Goal: Task Accomplishment & Management: Complete application form

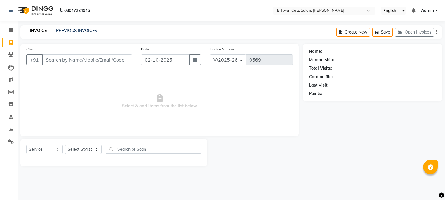
select select "4658"
select select "service"
click at [62, 65] on input "Client" at bounding box center [87, 59] width 91 height 11
type input "9"
click at [67, 60] on input "86929874063" at bounding box center [73, 59] width 62 height 11
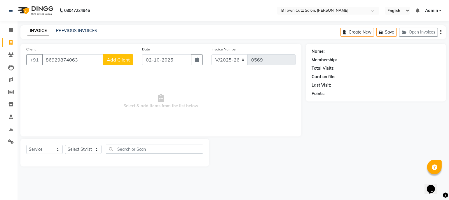
click at [56, 59] on input "86929874063" at bounding box center [73, 59] width 62 height 11
type input "8629874063"
click at [123, 61] on span "Add Client" at bounding box center [118, 60] width 23 height 6
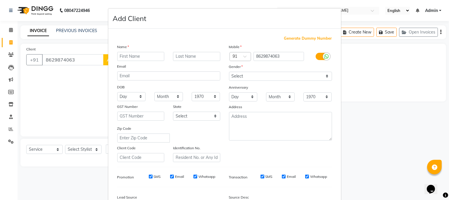
click at [133, 53] on input "text" at bounding box center [140, 56] width 47 height 9
type input "rahul"
click at [193, 57] on input "text" at bounding box center [196, 56] width 47 height 9
type input "sir"
click at [321, 78] on select "Select [DEMOGRAPHIC_DATA] [DEMOGRAPHIC_DATA] Other Prefer Not To Say" at bounding box center [280, 76] width 103 height 9
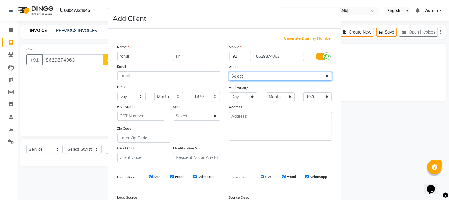
select select "[DEMOGRAPHIC_DATA]"
click at [229, 72] on select "Select [DEMOGRAPHIC_DATA] [DEMOGRAPHIC_DATA] Other Prefer Not To Say" at bounding box center [280, 76] width 103 height 9
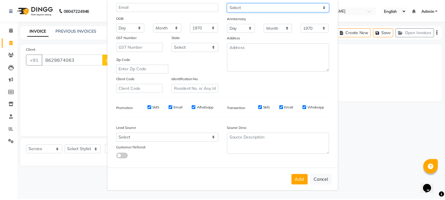
scroll to position [72, 0]
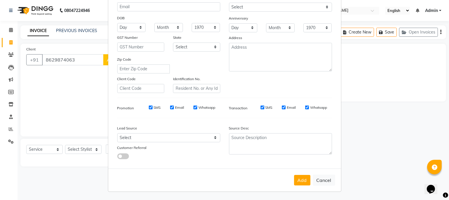
drag, startPoint x: 296, startPoint y: 178, endPoint x: 301, endPoint y: 179, distance: 5.9
click at [301, 179] on button "Add" at bounding box center [302, 180] width 16 height 11
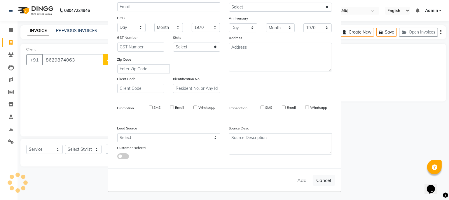
select select
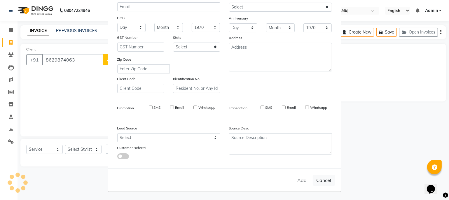
select select
checkbox input "false"
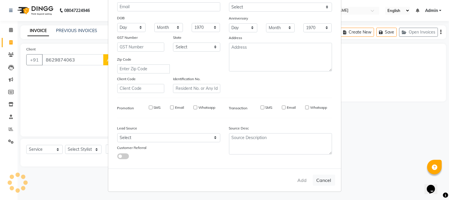
checkbox input "false"
click at [301, 179] on button "Add" at bounding box center [302, 180] width 16 height 11
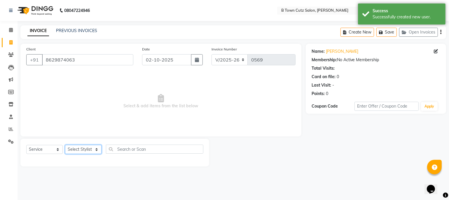
drag, startPoint x: 71, startPoint y: 153, endPoint x: 77, endPoint y: 155, distance: 5.5
click at [75, 156] on div "Select Service Product Membership Package Voucher Prepaid Gift Card Select Styl…" at bounding box center [114, 152] width 177 height 14
select select "93449"
click at [65, 145] on select "Select Stylist Deepak [PERSON_NAME] [PERSON_NAME] [PERSON_NAME] [PERSON_NAME] S…" at bounding box center [83, 149] width 37 height 9
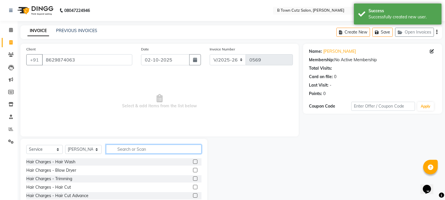
click at [147, 149] on input "text" at bounding box center [154, 149] width 96 height 9
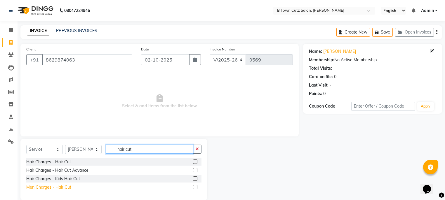
type input "hair cut"
click at [58, 188] on div "Men Charges - Hair Cut" at bounding box center [48, 188] width 45 height 6
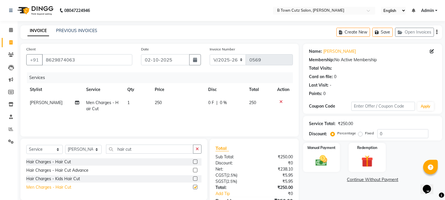
checkbox input "false"
click at [194, 148] on button "button" at bounding box center [197, 149] width 8 height 9
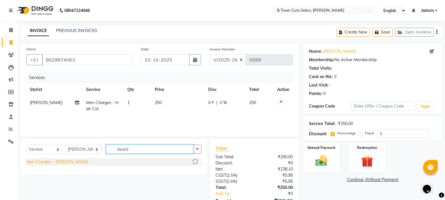
type input "beard"
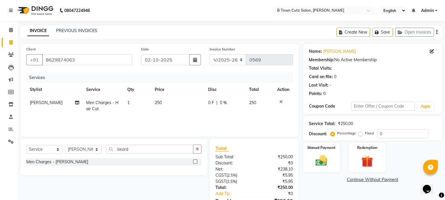
drag, startPoint x: 47, startPoint y: 164, endPoint x: 95, endPoint y: 166, distance: 47.9
click at [47, 164] on div "Men Charges - [PERSON_NAME]" at bounding box center [57, 162] width 62 height 6
checkbox input "false"
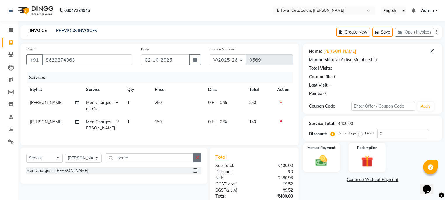
drag, startPoint x: 197, startPoint y: 165, endPoint x: 180, endPoint y: 156, distance: 19.1
click at [197, 160] on icon "button" at bounding box center [197, 158] width 3 height 4
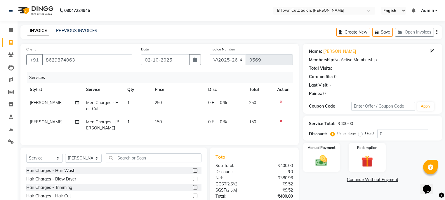
click at [169, 158] on div "Select Service Product Membership Package Voucher Prepaid Gift Card Select Styl…" at bounding box center [113, 191] width 187 height 86
click at [117, 163] on input "text" at bounding box center [154, 158] width 96 height 9
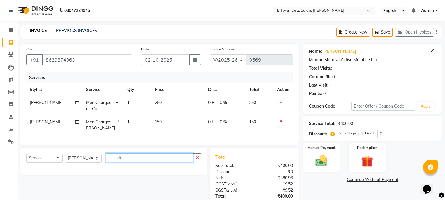
type input "d"
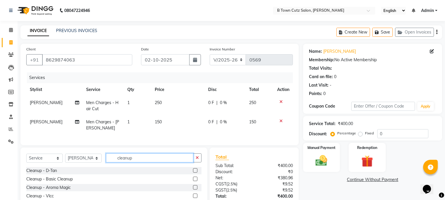
type input "cleanup"
click at [64, 175] on div "Cleanup - D-Tan" at bounding box center [113, 170] width 175 height 7
click at [50, 179] on div "Cleanup - D-Tan Cleanup - Basic Cleanup Cleanup - Aroma Magic Cleanup - Vlcc Cl…" at bounding box center [113, 196] width 175 height 58
click at [47, 174] on div "Cleanup - D-Tan" at bounding box center [41, 171] width 31 height 6
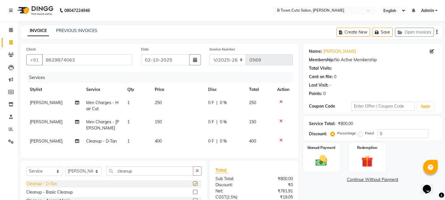
checkbox input "false"
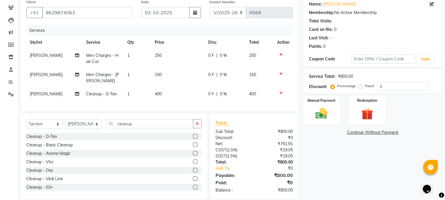
scroll to position [58, 0]
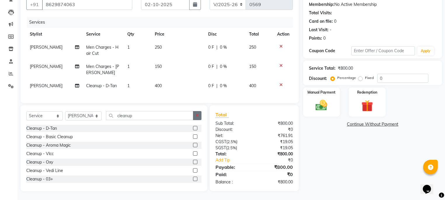
click at [198, 118] on icon "button" at bounding box center [197, 116] width 3 height 4
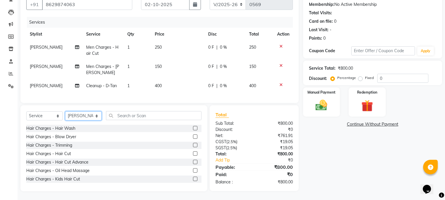
click at [97, 118] on select "Select Stylist Deepak [PERSON_NAME] [PERSON_NAME] [PERSON_NAME] [PERSON_NAME] S…" at bounding box center [83, 116] width 37 height 9
select select "93448"
click at [65, 114] on select "Select Stylist Deepak [PERSON_NAME] [PERSON_NAME] [PERSON_NAME] [PERSON_NAME] S…" at bounding box center [83, 116] width 37 height 9
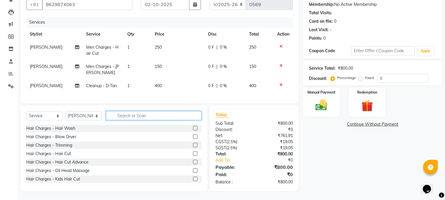
click at [110, 116] on input "text" at bounding box center [154, 115] width 96 height 9
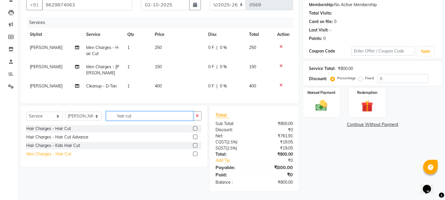
type input "hair cut"
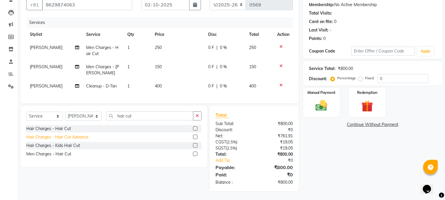
click at [43, 156] on div "Men Charges - Hair Cut" at bounding box center [48, 154] width 45 height 6
checkbox input "false"
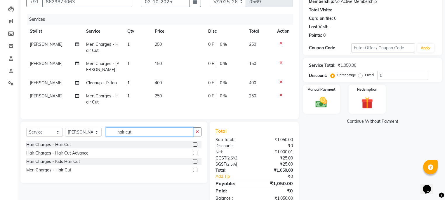
click at [145, 137] on input "hair cut" at bounding box center [149, 132] width 87 height 9
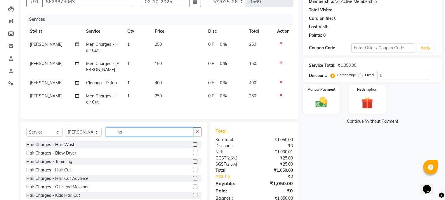
type input "h"
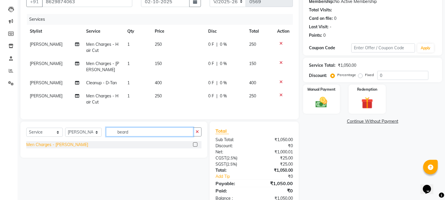
type input "beard"
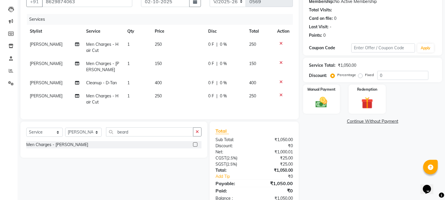
drag, startPoint x: 62, startPoint y: 151, endPoint x: 86, endPoint y: 150, distance: 24.0
click at [62, 148] on div "Men Charges - [PERSON_NAME]" at bounding box center [57, 145] width 62 height 6
checkbox input "false"
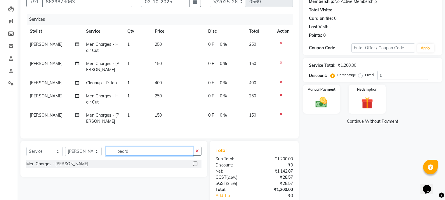
click at [133, 153] on input "beard" at bounding box center [149, 151] width 87 height 9
type input "b"
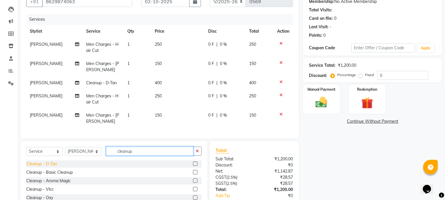
type input "cleanup"
click at [48, 167] on div "Cleanup - D-Tan" at bounding box center [41, 164] width 31 height 6
checkbox input "false"
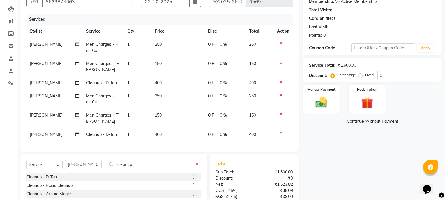
click at [197, 166] on icon "button" at bounding box center [197, 164] width 3 height 4
click at [388, 71] on input "0" at bounding box center [402, 75] width 51 height 9
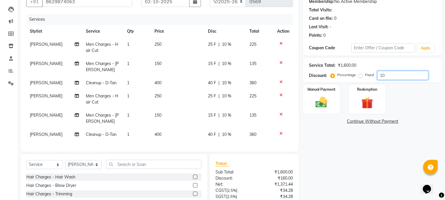
type input "1"
click at [365, 75] on label "Fixed" at bounding box center [369, 74] width 9 height 5
click at [360, 75] on input "Fixed" at bounding box center [362, 75] width 4 height 4
radio input "true"
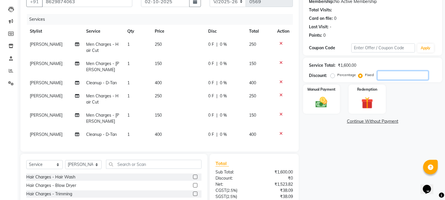
click at [396, 77] on input "number" at bounding box center [402, 75] width 51 height 9
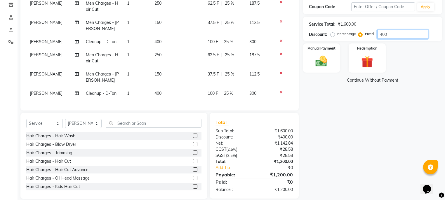
scroll to position [112, 0]
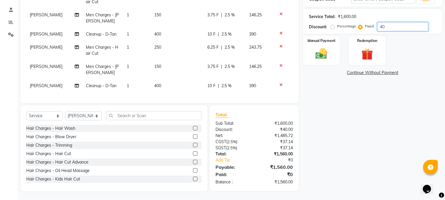
type input "4"
type input "500"
click at [328, 48] on img at bounding box center [322, 54] width 20 height 14
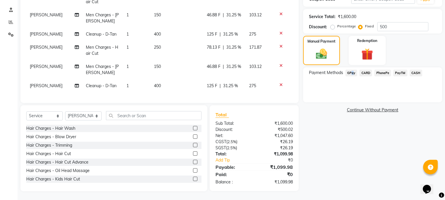
click at [352, 70] on span "GPay" at bounding box center [352, 73] width 12 height 7
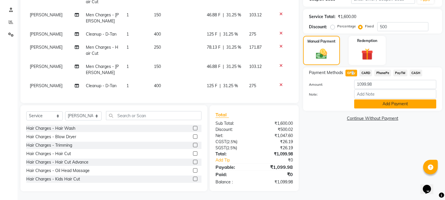
click at [387, 100] on button "Add Payment" at bounding box center [395, 104] width 82 height 9
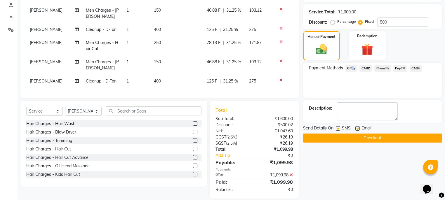
click at [366, 136] on button "Checkout" at bounding box center [372, 138] width 139 height 9
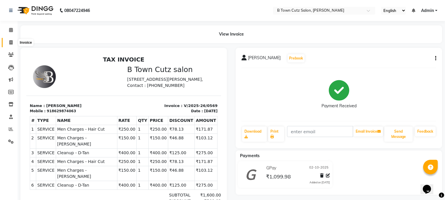
click at [11, 43] on icon at bounding box center [10, 42] width 3 height 4
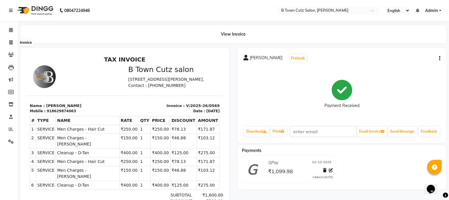
select select "4658"
select select "service"
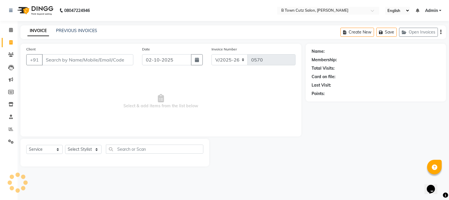
click at [51, 62] on input "Client" at bounding box center [87, 59] width 91 height 11
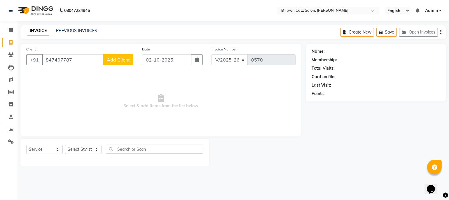
click at [47, 62] on input "847407787" at bounding box center [73, 59] width 62 height 11
click at [43, 59] on input "847407787" at bounding box center [73, 59] width 62 height 11
click at [49, 60] on input "847407787" at bounding box center [73, 59] width 62 height 11
type input "8847407787"
click at [116, 60] on span "Add Client" at bounding box center [118, 60] width 23 height 6
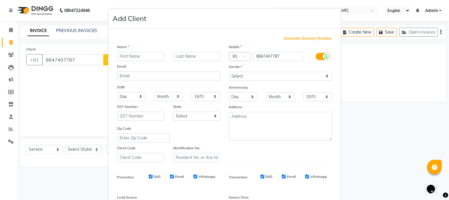
click at [126, 58] on input "text" at bounding box center [140, 56] width 47 height 9
type input "m"
type input "[PERSON_NAME]"
click at [182, 53] on input "text" at bounding box center [196, 56] width 47 height 9
type input "Sir"
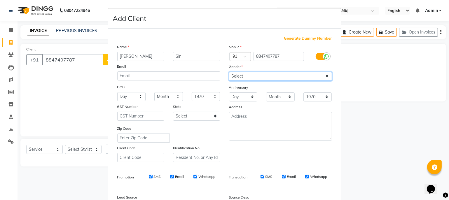
drag, startPoint x: 320, startPoint y: 74, endPoint x: 294, endPoint y: 79, distance: 25.9
click at [318, 75] on select "Select [DEMOGRAPHIC_DATA] [DEMOGRAPHIC_DATA] Other Prefer Not To Say" at bounding box center [280, 76] width 103 height 9
select select "[DEMOGRAPHIC_DATA]"
click at [229, 72] on select "Select [DEMOGRAPHIC_DATA] [DEMOGRAPHIC_DATA] Other Prefer Not To Say" at bounding box center [280, 76] width 103 height 9
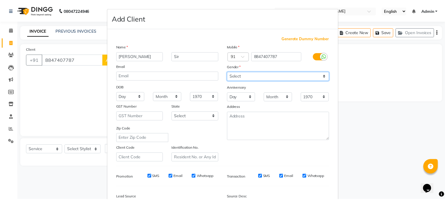
scroll to position [72, 0]
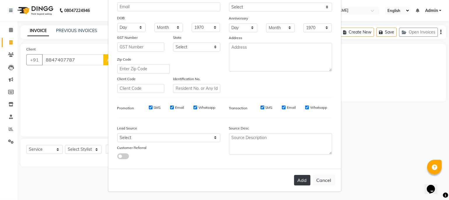
click at [300, 181] on button "Add" at bounding box center [302, 180] width 16 height 11
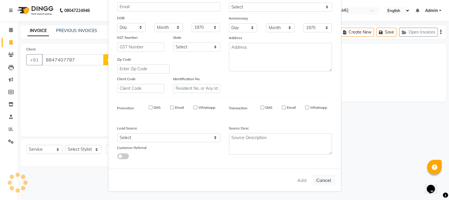
select select
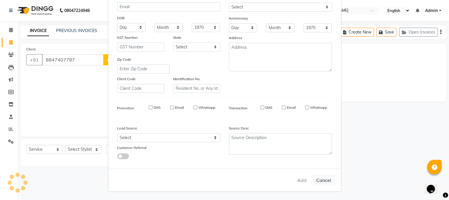
select select
checkbox input "false"
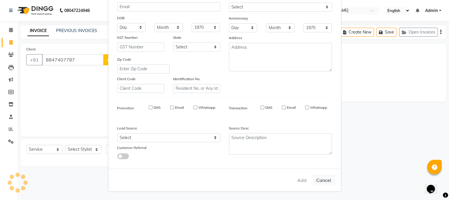
checkbox input "false"
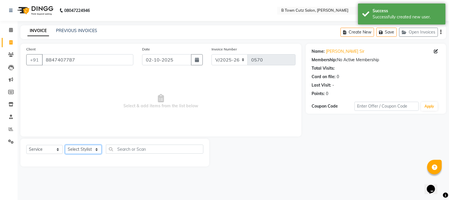
click at [86, 149] on select "Select Stylist Deepak [PERSON_NAME] [PERSON_NAME] [PERSON_NAME] [PERSON_NAME] S…" at bounding box center [83, 149] width 37 height 9
select select "57972"
click at [65, 145] on select "Select Stylist Deepak [PERSON_NAME] [PERSON_NAME] [PERSON_NAME] [PERSON_NAME] S…" at bounding box center [83, 149] width 37 height 9
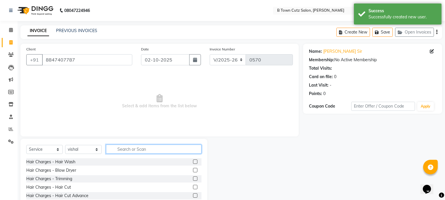
click at [118, 151] on input "text" at bounding box center [154, 149] width 96 height 9
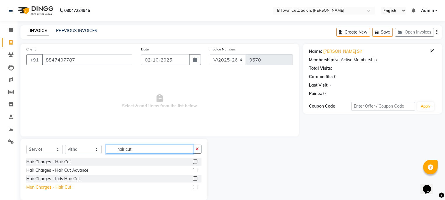
type input "hair cut"
drag, startPoint x: 50, startPoint y: 188, endPoint x: 123, endPoint y: 186, distance: 72.5
click at [52, 190] on div "Men Charges - Hair Cut" at bounding box center [48, 188] width 45 height 6
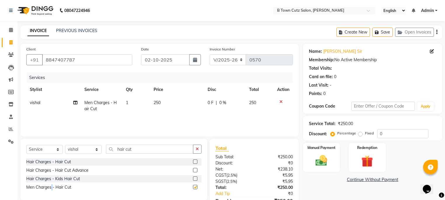
checkbox input "false"
click at [139, 152] on input "hair cut" at bounding box center [149, 149] width 87 height 9
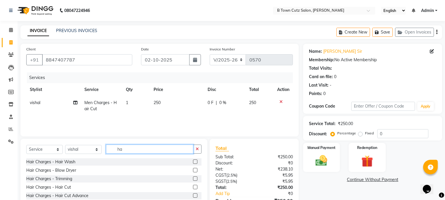
type input "h"
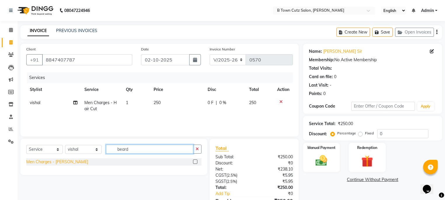
type input "beard"
click at [51, 162] on div "Men Charges - [PERSON_NAME]" at bounding box center [57, 162] width 62 height 6
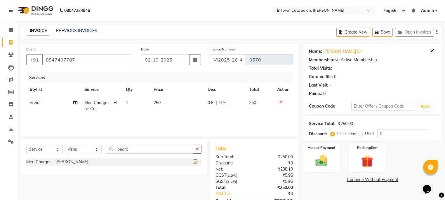
checkbox input "false"
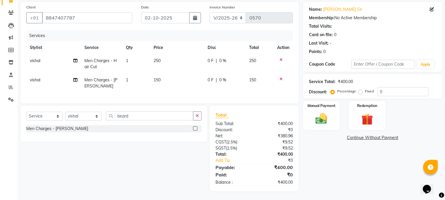
scroll to position [47, 0]
click at [380, 89] on input "0" at bounding box center [402, 91] width 51 height 9
click at [389, 87] on input "0" at bounding box center [402, 91] width 51 height 9
type input "80"
click at [364, 88] on div "Fixed" at bounding box center [367, 91] width 14 height 7
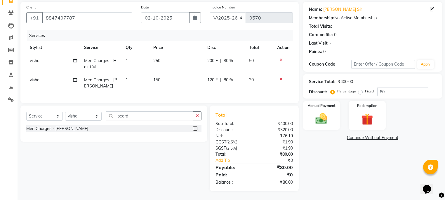
click at [365, 89] on label "Fixed" at bounding box center [369, 91] width 9 height 5
click at [361, 89] on input "Fixed" at bounding box center [362, 91] width 4 height 4
radio input "true"
click at [328, 125] on div "Manual Payment" at bounding box center [321, 115] width 39 height 30
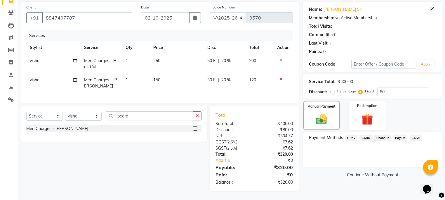
click at [349, 135] on span "GPay" at bounding box center [352, 138] width 12 height 7
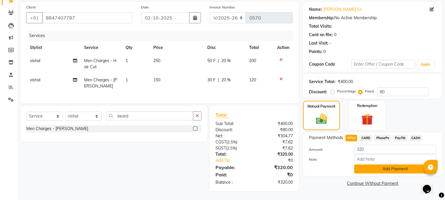
click at [368, 165] on button "Add Payment" at bounding box center [395, 169] width 82 height 9
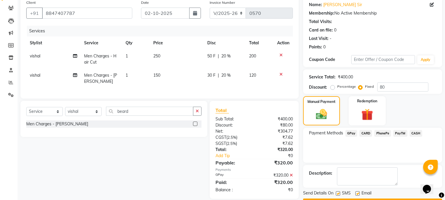
scroll to position [63, 0]
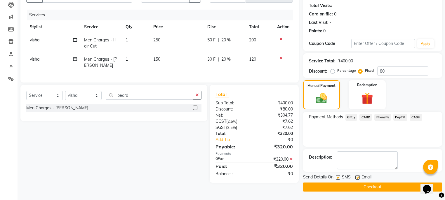
click at [365, 187] on button "Checkout" at bounding box center [372, 187] width 139 height 9
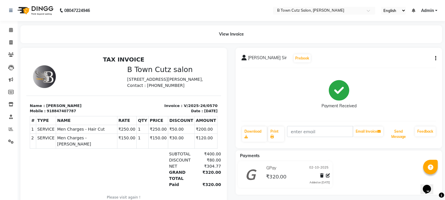
drag, startPoint x: 397, startPoint y: 136, endPoint x: 364, endPoint y: 164, distance: 43.7
click at [374, 149] on div "[PERSON_NAME] Sir Prebook Payment Received Download Print Email Invoice Send Me…" at bounding box center [338, 130] width 215 height 165
click at [372, 159] on div "Payments GPay [DATE] ₹320.00 Added on [DATE]" at bounding box center [339, 173] width 206 height 44
click at [364, 164] on div "GPay [DATE] ₹320.00 Added on [DATE]" at bounding box center [338, 176] width 215 height 29
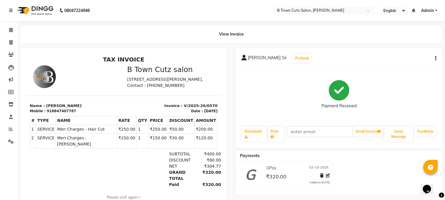
click at [364, 164] on div "GPay [DATE] ₹320.00 Added on [DATE]" at bounding box center [338, 176] width 215 height 29
click at [365, 164] on div "GPay [DATE] ₹320.00 Added on [DATE]" at bounding box center [338, 176] width 215 height 29
drag, startPoint x: 353, startPoint y: 159, endPoint x: 333, endPoint y: 155, distance: 20.6
click at [348, 158] on div "Payments GPay [DATE] ₹320.00 Added on [DATE]" at bounding box center [339, 173] width 206 height 44
click at [254, 180] on icon at bounding box center [250, 176] width 11 height 14
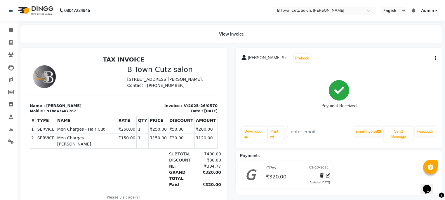
click at [254, 180] on icon at bounding box center [250, 176] width 11 height 14
click at [256, 185] on div at bounding box center [248, 175] width 25 height 22
click at [255, 186] on div "GPay [DATE] ₹320.00 Added on [DATE]" at bounding box center [285, 175] width 103 height 27
click at [12, 38] on link "Invoice" at bounding box center [9, 43] width 14 height 10
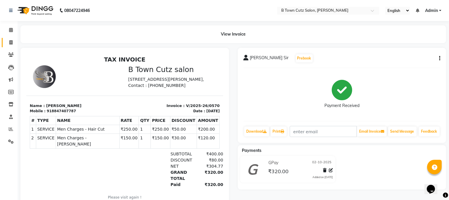
select select "4658"
select select "service"
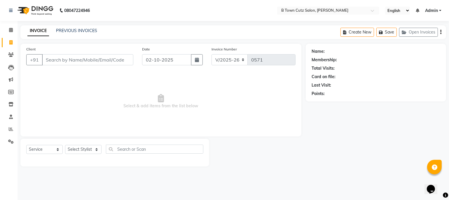
click at [55, 61] on input "Client" at bounding box center [87, 59] width 91 height 11
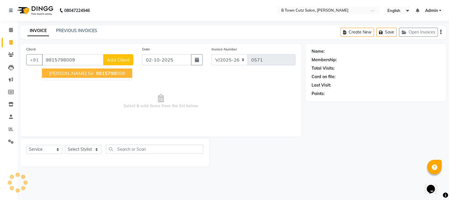
type input "9815798009"
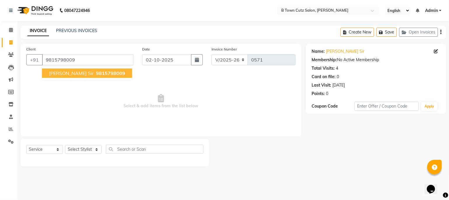
click at [61, 74] on span "[PERSON_NAME] sir" at bounding box center [71, 73] width 45 height 6
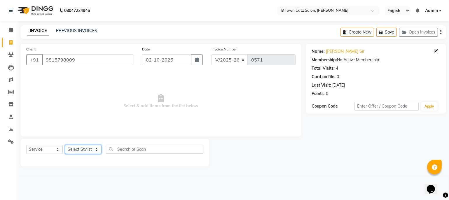
click at [88, 150] on select "Select Stylist Deepak [PERSON_NAME] [PERSON_NAME] [PERSON_NAME] [PERSON_NAME] S…" at bounding box center [83, 149] width 37 height 9
select select "93449"
click at [65, 145] on select "Select Stylist Deepak [PERSON_NAME] [PERSON_NAME] [PERSON_NAME] [PERSON_NAME] S…" at bounding box center [83, 149] width 37 height 9
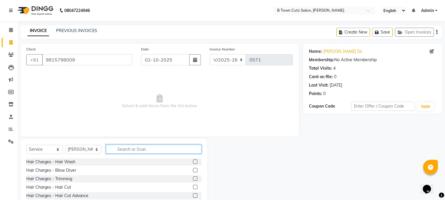
click at [141, 147] on input "text" at bounding box center [154, 149] width 96 height 9
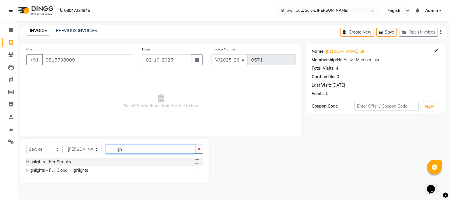
type input "g"
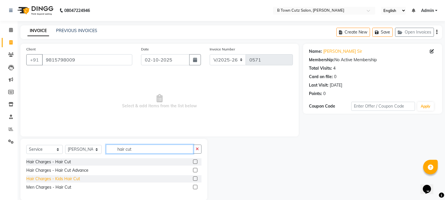
type input "hair cut"
click at [50, 182] on div "Hair Charges - Kids Hair Cut" at bounding box center [53, 179] width 54 height 6
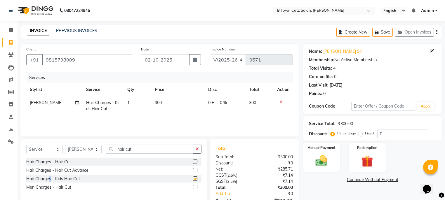
checkbox input "false"
click at [51, 188] on div "Men Charges - Hair Cut" at bounding box center [48, 188] width 45 height 6
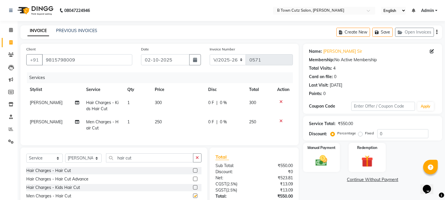
checkbox input "false"
drag, startPoint x: 279, startPoint y: 100, endPoint x: 251, endPoint y: 114, distance: 30.7
click at [279, 101] on div at bounding box center [283, 102] width 12 height 4
click at [281, 103] on icon at bounding box center [281, 102] width 3 height 4
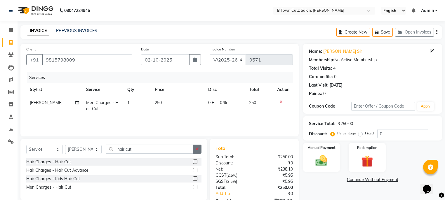
click at [198, 148] on icon "button" at bounding box center [197, 149] width 3 height 4
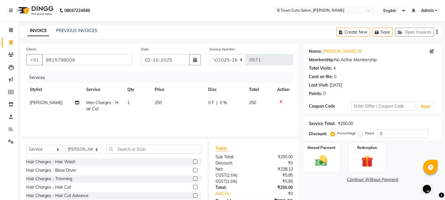
click at [172, 144] on div "Select Service Product Membership Package Voucher Prepaid Gift Card Select Styl…" at bounding box center [113, 182] width 187 height 86
click at [146, 145] on input "text" at bounding box center [154, 149] width 96 height 9
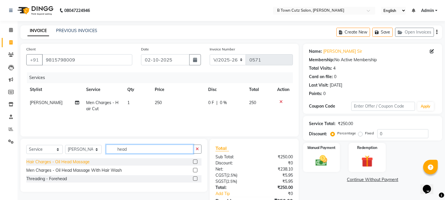
type input "head"
click at [51, 161] on div "Hair Charges - Oil Head Massage" at bounding box center [57, 162] width 63 height 6
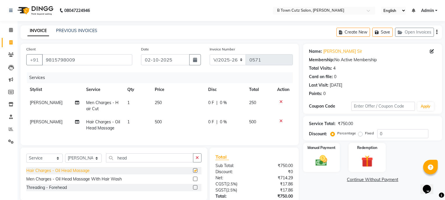
checkbox input "false"
drag, startPoint x: 360, startPoint y: 133, endPoint x: 381, endPoint y: 135, distance: 21.1
click at [363, 133] on div "Fixed" at bounding box center [367, 133] width 14 height 7
click at [383, 135] on input "0" at bounding box center [402, 133] width 51 height 9
click at [365, 134] on label "Fixed" at bounding box center [369, 133] width 9 height 5
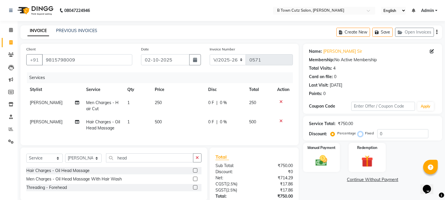
click at [360, 134] on input "Fixed" at bounding box center [362, 133] width 4 height 4
radio input "true"
click at [379, 132] on input "0" at bounding box center [402, 133] width 51 height 9
click at [395, 133] on input "0" at bounding box center [402, 133] width 51 height 9
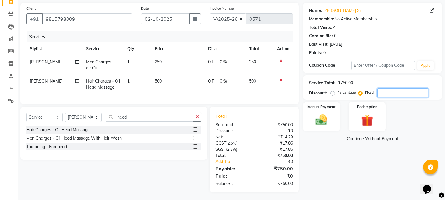
scroll to position [47, 0]
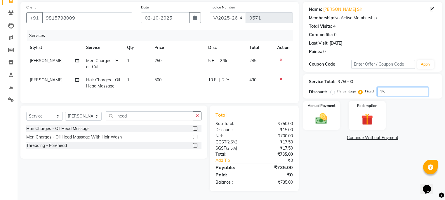
type input "1"
type input "250"
click at [328, 105] on div "Manual Payment" at bounding box center [321, 115] width 39 height 30
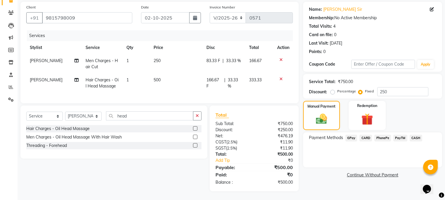
click at [349, 135] on span "GPay" at bounding box center [352, 138] width 12 height 7
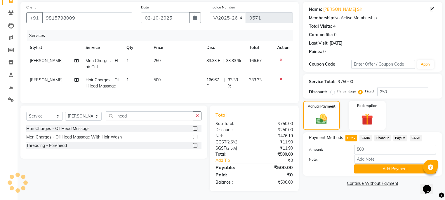
click at [375, 165] on button "Add Payment" at bounding box center [395, 169] width 82 height 9
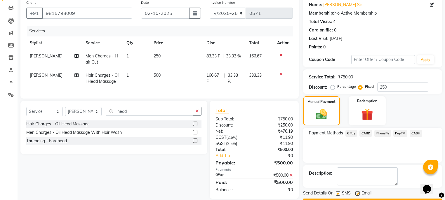
scroll to position [63, 0]
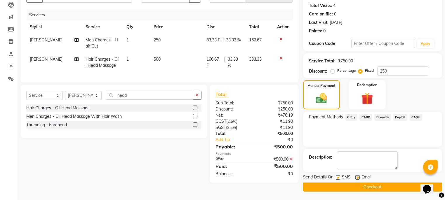
drag, startPoint x: 364, startPoint y: 187, endPoint x: 363, endPoint y: 184, distance: 3.5
click at [363, 186] on button "Checkout" at bounding box center [372, 187] width 139 height 9
